Goal: Information Seeking & Learning: Learn about a topic

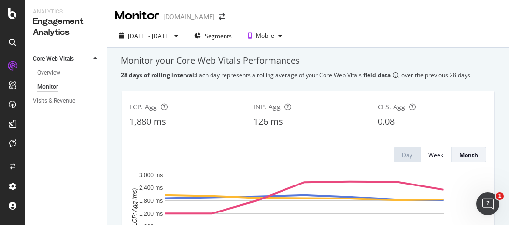
scroll to position [48, 0]
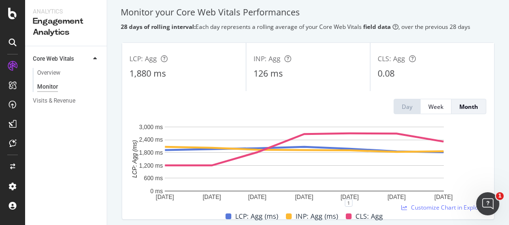
drag, startPoint x: 372, startPoint y: 5, endPoint x: 368, endPoint y: 9, distance: 5.1
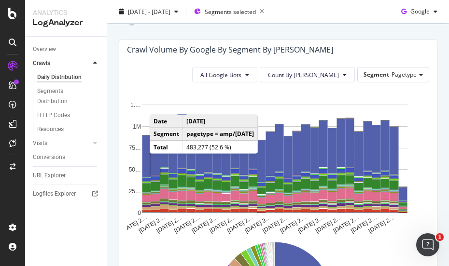
scroll to position [48, 0]
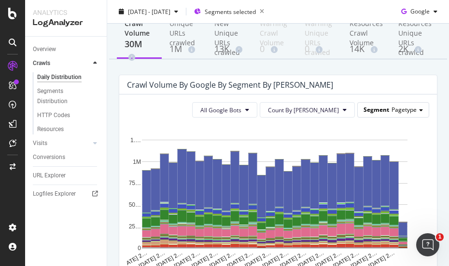
click at [399, 106] on span "Pagetype" at bounding box center [403, 110] width 25 height 8
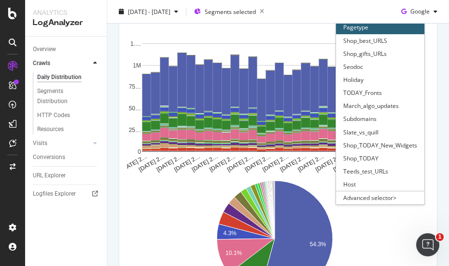
scroll to position [0, 0]
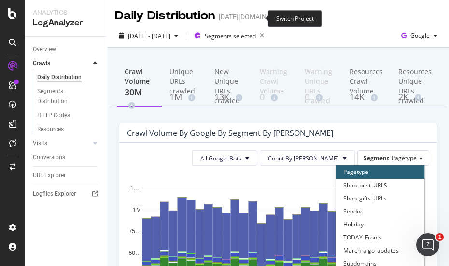
click at [294, 17] on icon "arrow-right-arrow-left" at bounding box center [297, 17] width 6 height 7
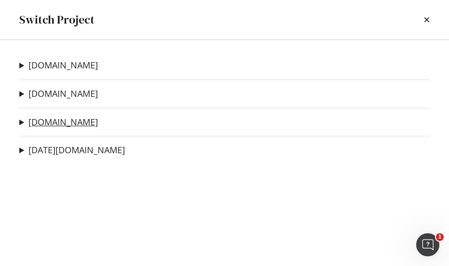
click at [52, 122] on link "[DOMAIN_NAME]" at bounding box center [62, 122] width 69 height 10
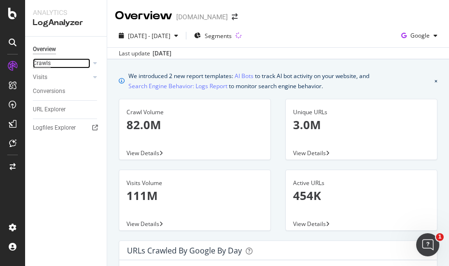
click at [42, 61] on div "Crawls" at bounding box center [42, 63] width 18 height 10
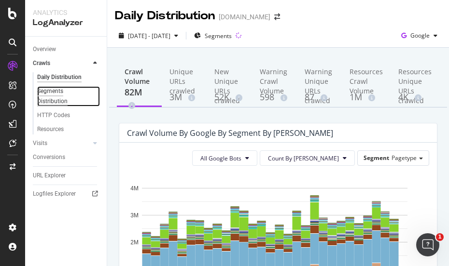
click at [57, 92] on div "Segments Distribution" at bounding box center [64, 96] width 54 height 20
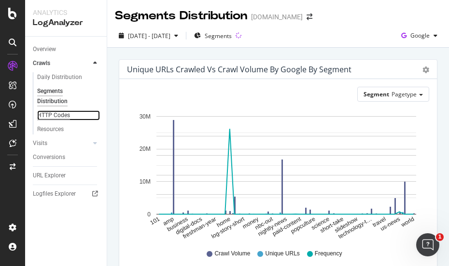
click at [58, 117] on div "HTTP Codes" at bounding box center [53, 116] width 33 height 10
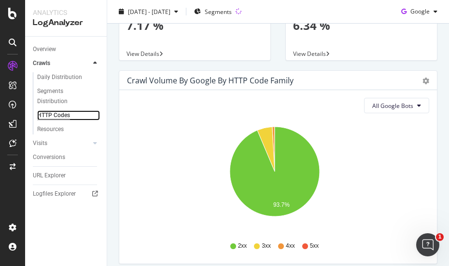
scroll to position [145, 0]
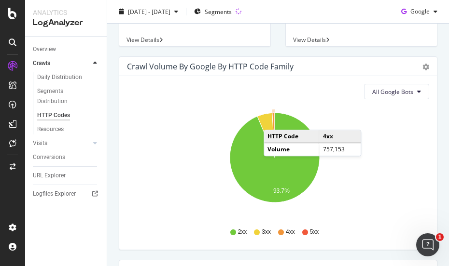
click at [273, 120] on icon "A chart." at bounding box center [273, 135] width 2 height 45
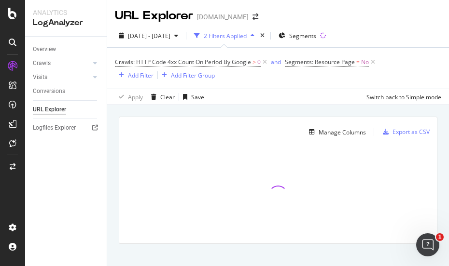
scroll to position [11, 0]
